Goal: Communication & Community: Participate in discussion

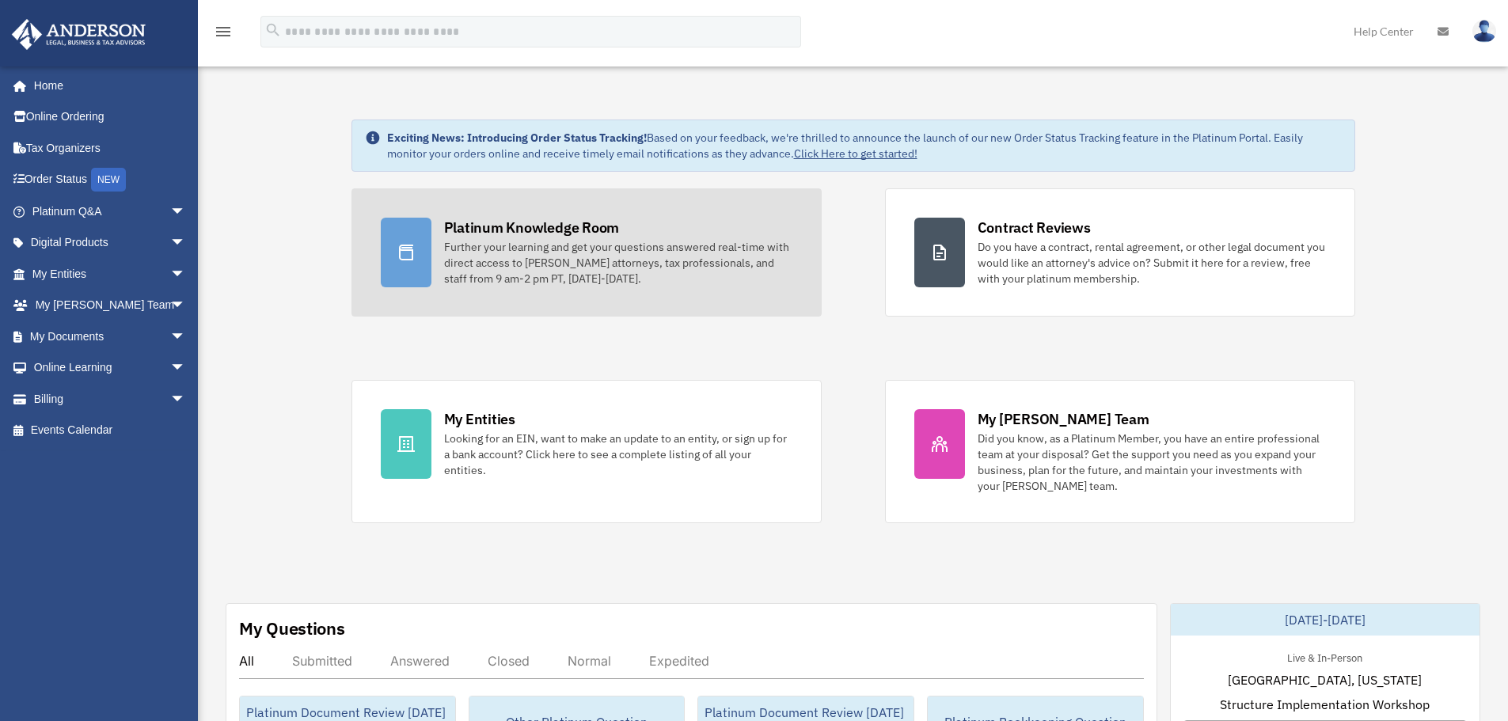
click at [609, 239] on div "Further your learning and get your questions answered real-time with direct acc…" at bounding box center [618, 262] width 348 height 47
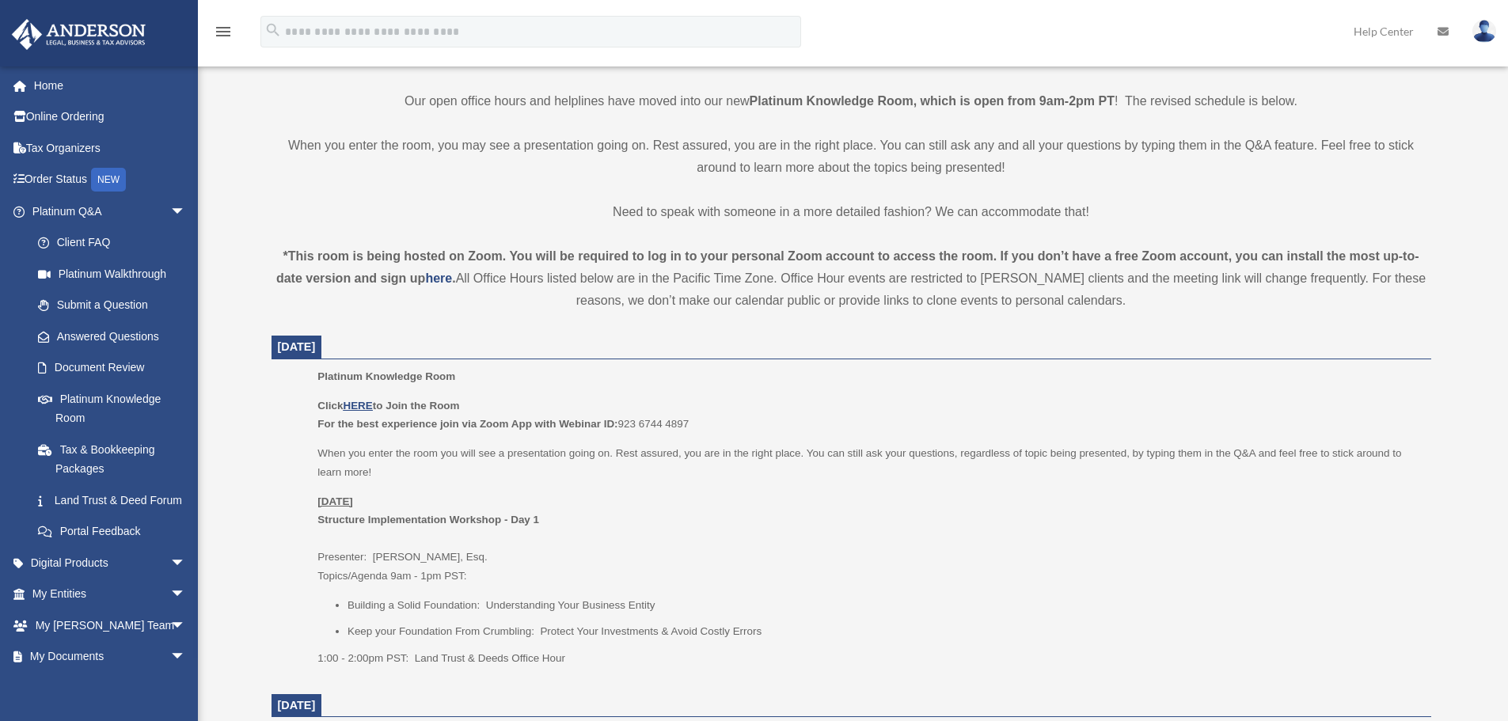
scroll to position [396, 0]
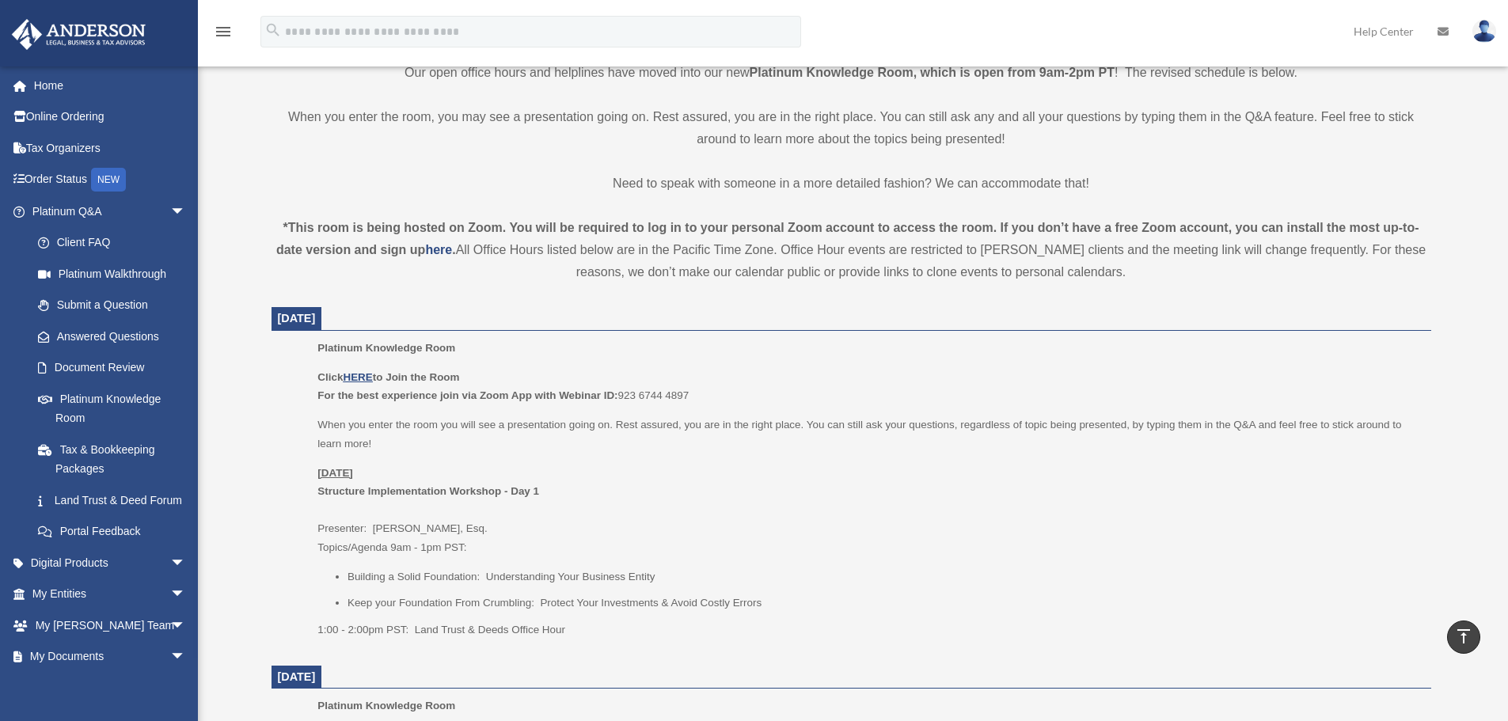
drag, startPoint x: 329, startPoint y: 378, endPoint x: 465, endPoint y: 381, distance: 135.3
click at [459, 381] on b "Click HERE to Join the Room" at bounding box center [388, 377] width 142 height 12
drag, startPoint x: 461, startPoint y: 378, endPoint x: 326, endPoint y: 374, distance: 134.6
click at [325, 374] on b "Click HERE to Join the Room" at bounding box center [388, 377] width 142 height 12
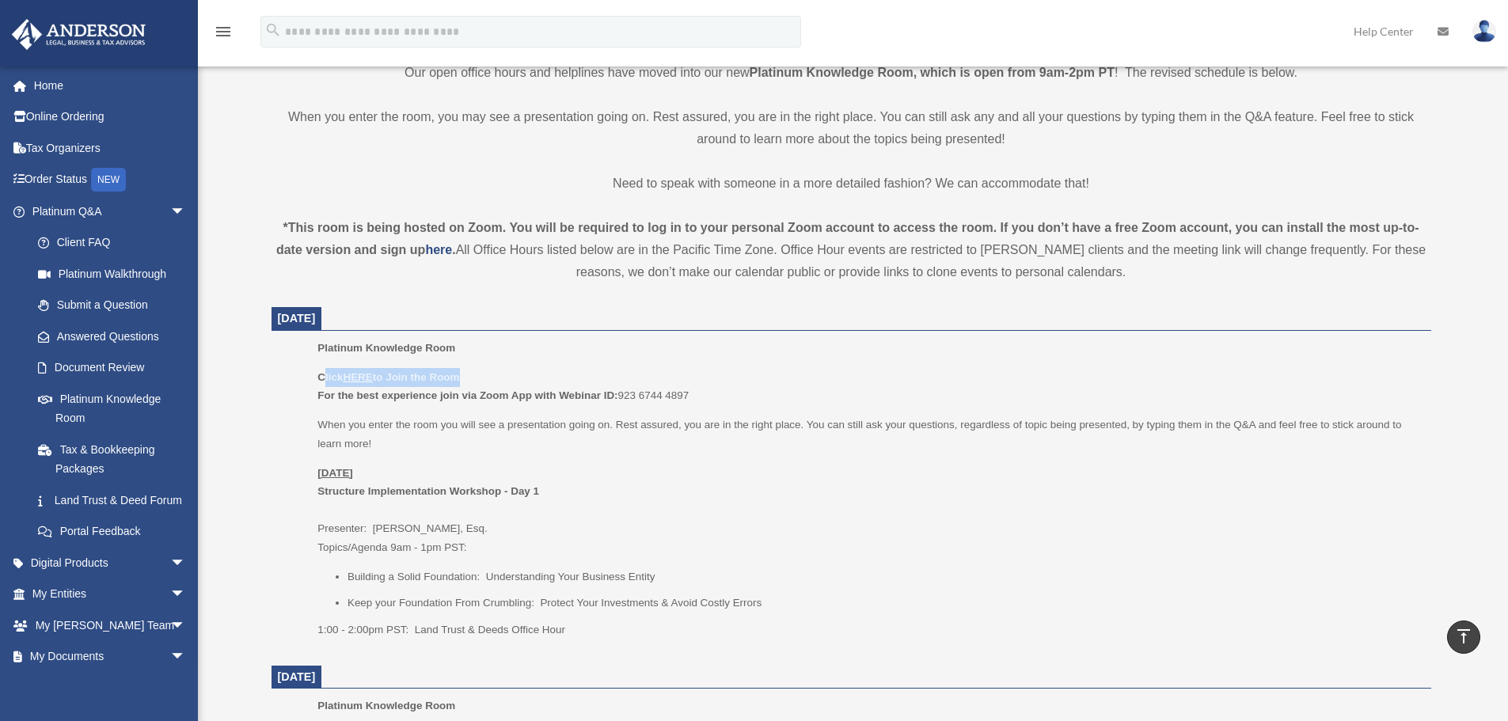
click at [326, 374] on b "Click HERE to Join the Room" at bounding box center [388, 377] width 142 height 12
drag, startPoint x: 326, startPoint y: 374, endPoint x: 453, endPoint y: 376, distance: 126.6
click at [453, 376] on b "Click HERE to Join the Room" at bounding box center [388, 377] width 142 height 12
